Goal: Task Accomplishment & Management: Manage account settings

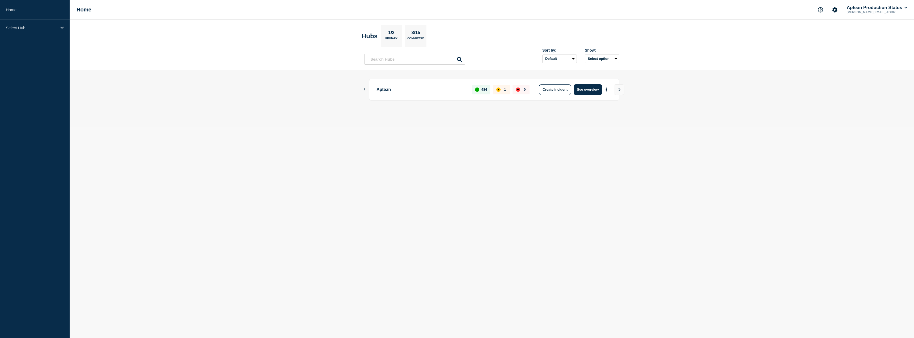
click at [369, 91] on div "Aptean 484 1 0 Create incident See overview" at bounding box center [494, 90] width 250 height 22
click at [366, 91] on button "Show Connected Hubs" at bounding box center [364, 89] width 3 height 4
click at [360, 87] on main "Aptean 484 1 0 Create incident See overview" at bounding box center [492, 98] width 845 height 57
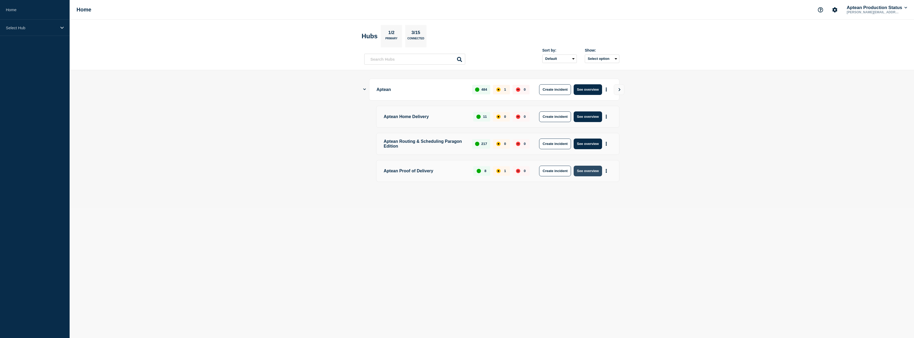
click at [581, 172] on button "See overview" at bounding box center [588, 171] width 28 height 11
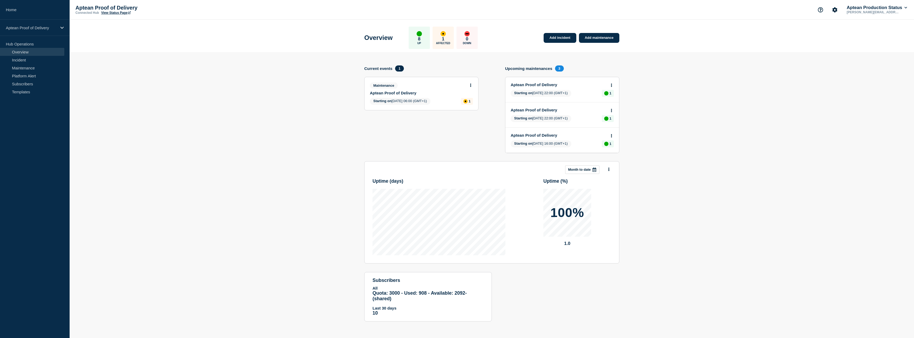
click at [416, 94] on link "Aptean Proof of Delivery" at bounding box center [418, 93] width 96 height 5
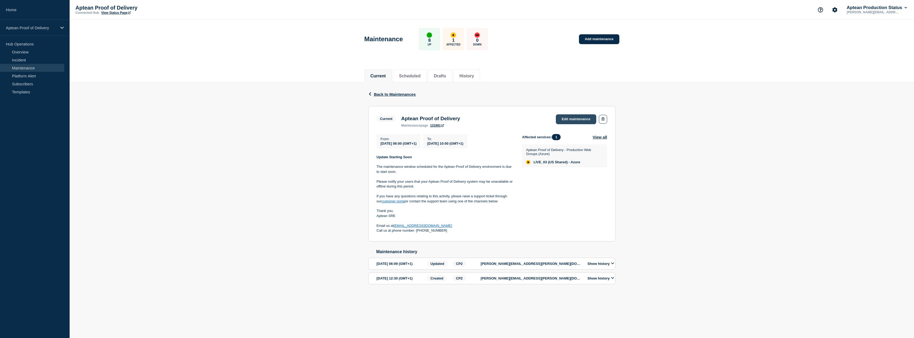
click at [580, 118] on link "Edit maintenance" at bounding box center [576, 119] width 40 height 10
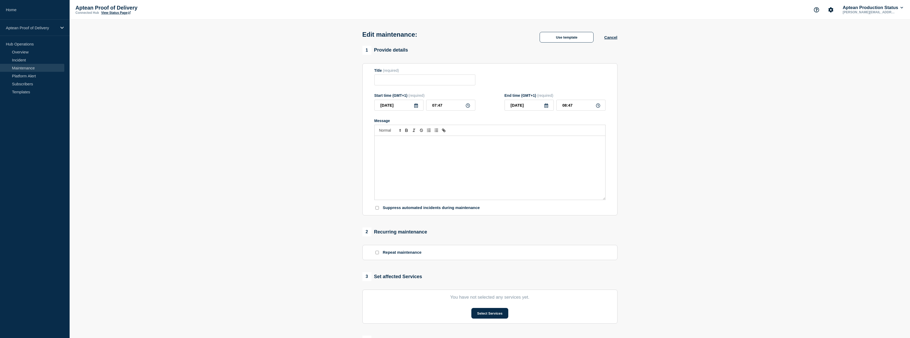
type input "Aptean Proof of Delivery"
type input "06:00"
type input "10:00"
checkbox input "false"
checkbox input "true"
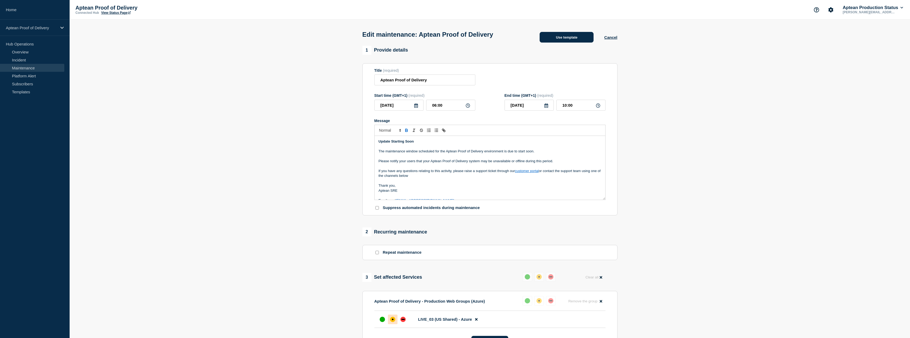
click at [564, 37] on button "Use template" at bounding box center [567, 37] width 54 height 11
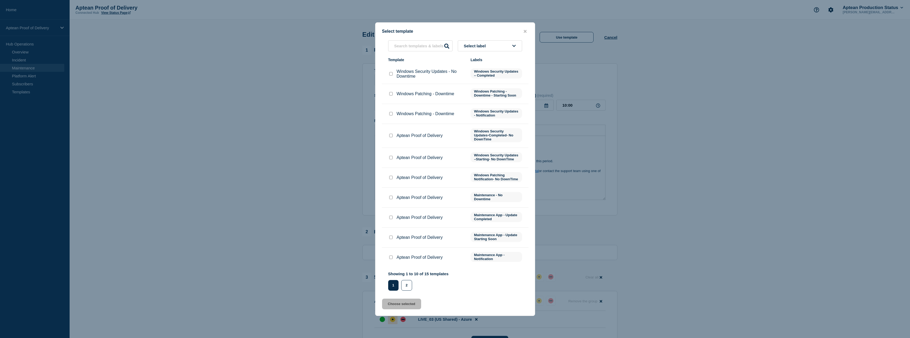
click at [392, 219] on input "Aptean Proof of Delivery checkbox" at bounding box center [390, 217] width 3 height 3
checkbox input "true"
click at [406, 305] on button "Choose selected" at bounding box center [401, 304] width 39 height 11
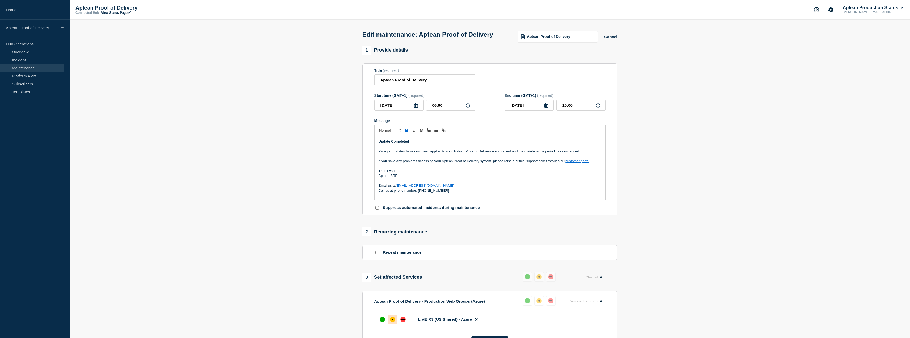
click at [402, 178] on p "Aptean SRE" at bounding box center [490, 175] width 223 height 5
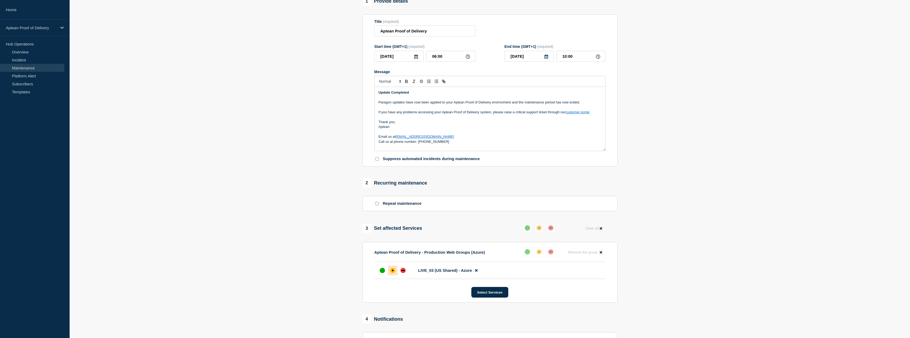
scroll to position [53, 0]
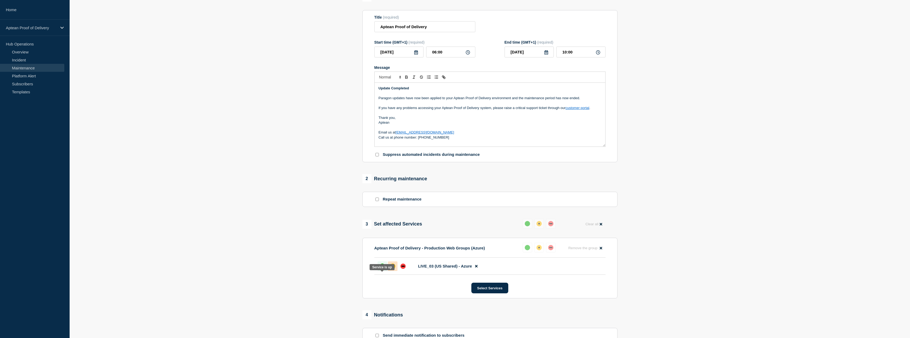
click at [380, 271] on div at bounding box center [383, 266] width 10 height 10
drag, startPoint x: 496, startPoint y: 297, endPoint x: 333, endPoint y: 304, distance: 163.1
click at [335, 305] on section "1 Provide details Title (required) Aptean Proof of Delivery Start time (GMT+1) …" at bounding box center [490, 208] width 841 height 431
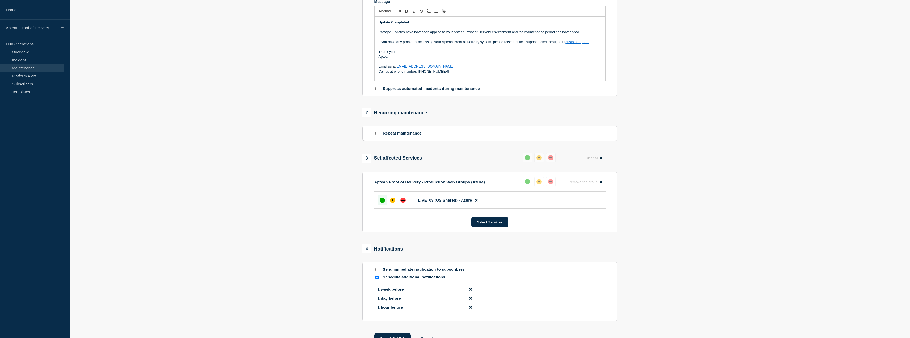
scroll to position [170, 0]
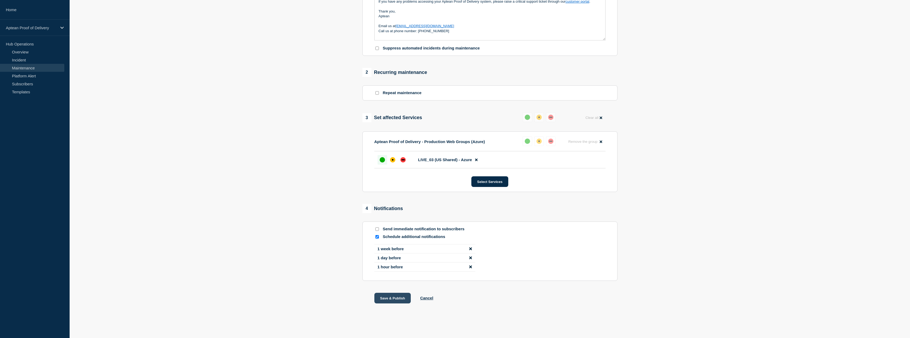
click at [398, 300] on button "Save & Publish" at bounding box center [393, 298] width 37 height 11
